Goal: Transaction & Acquisition: Purchase product/service

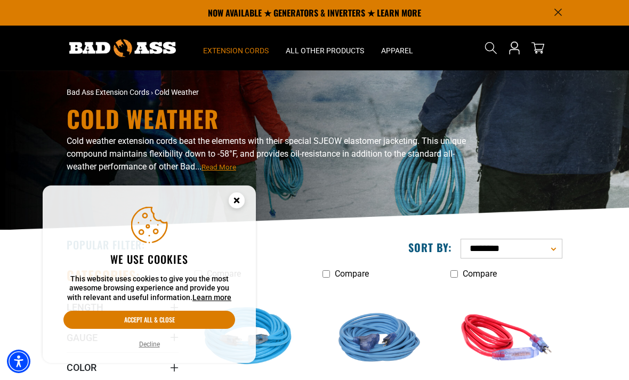
click at [142, 341] on button "Decline" at bounding box center [149, 344] width 27 height 11
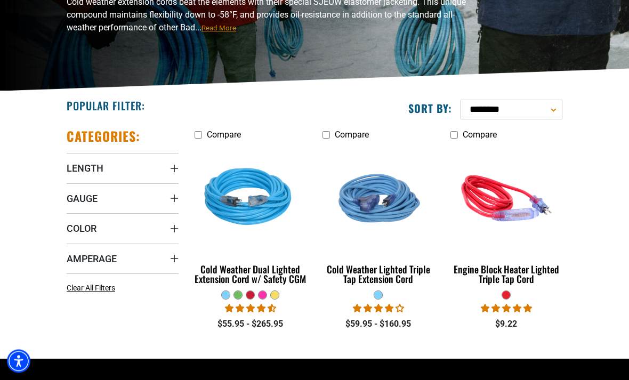
scroll to position [140, 0]
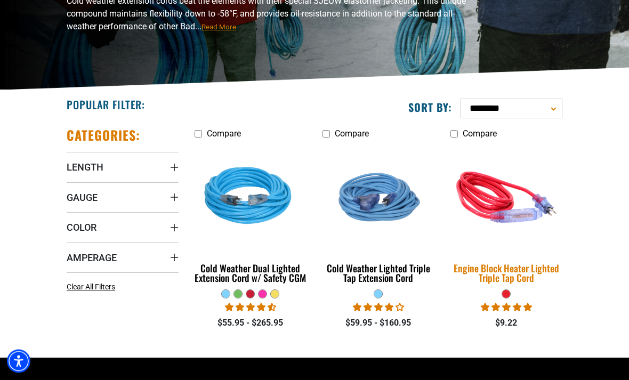
click at [506, 199] on img at bounding box center [507, 197] width 128 height 115
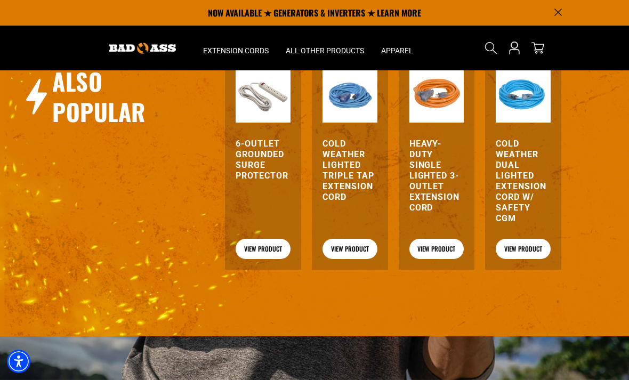
scroll to position [1393, 0]
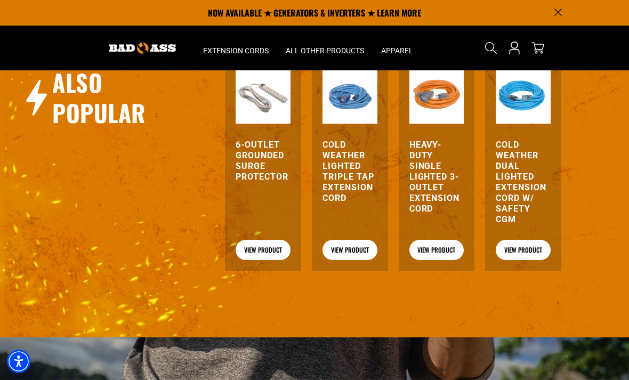
click at [516, 188] on h3 "Cold Weather Dual Lighted Extension Cord w/ Safety CGM" at bounding box center [523, 182] width 55 height 85
